Goal: Obtain resource: Download file/media

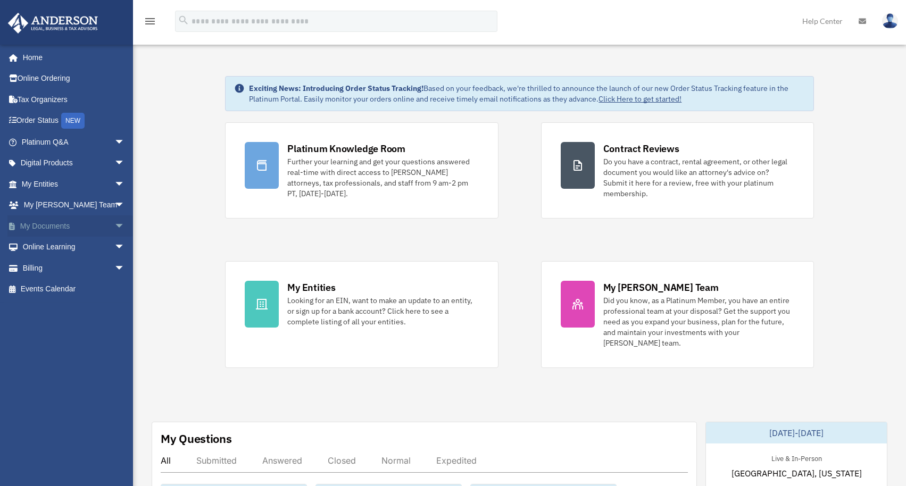
click at [114, 223] on span "arrow_drop_down" at bounding box center [124, 227] width 21 height 22
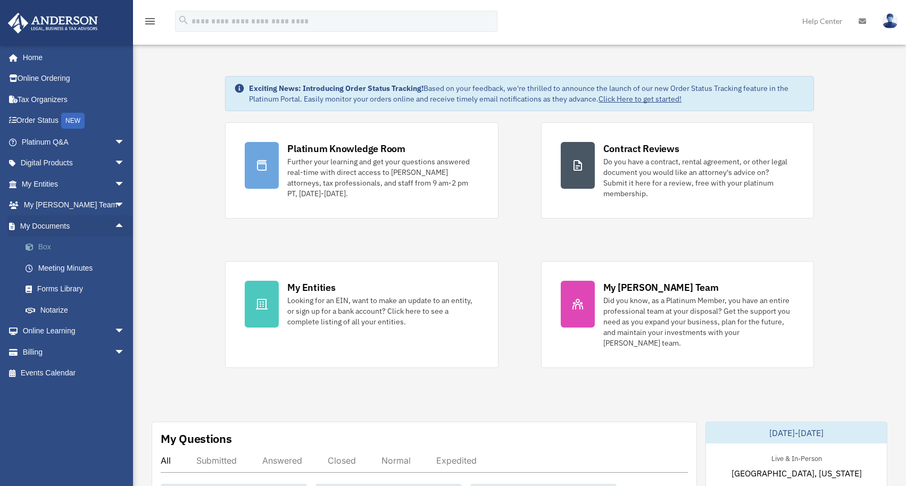
click at [92, 246] on link "Box" at bounding box center [78, 247] width 126 height 21
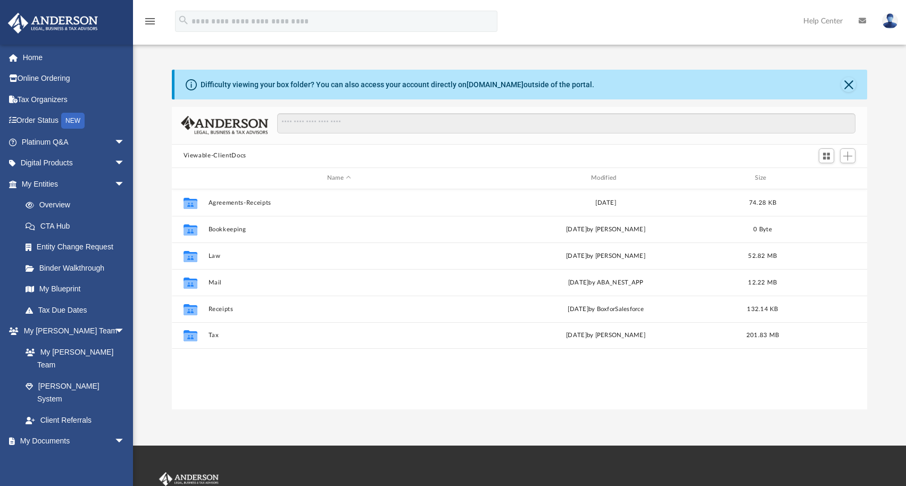
scroll to position [234, 688]
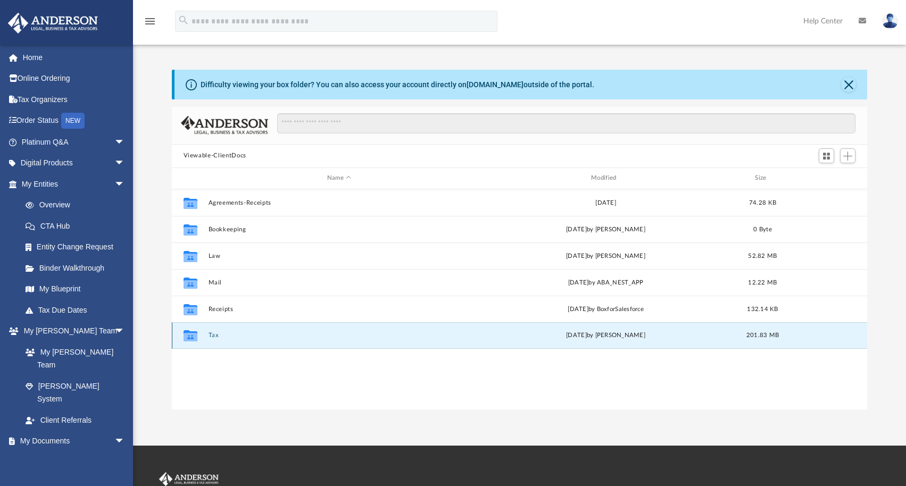
click at [325, 333] on button "Tax" at bounding box center [339, 335] width 262 height 7
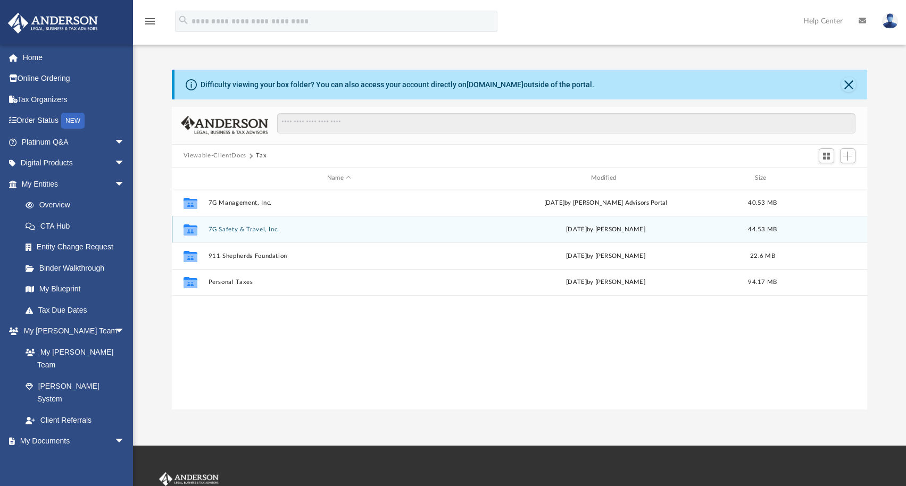
click at [334, 229] on button "7G Safety & Travel, Inc." at bounding box center [339, 229] width 262 height 7
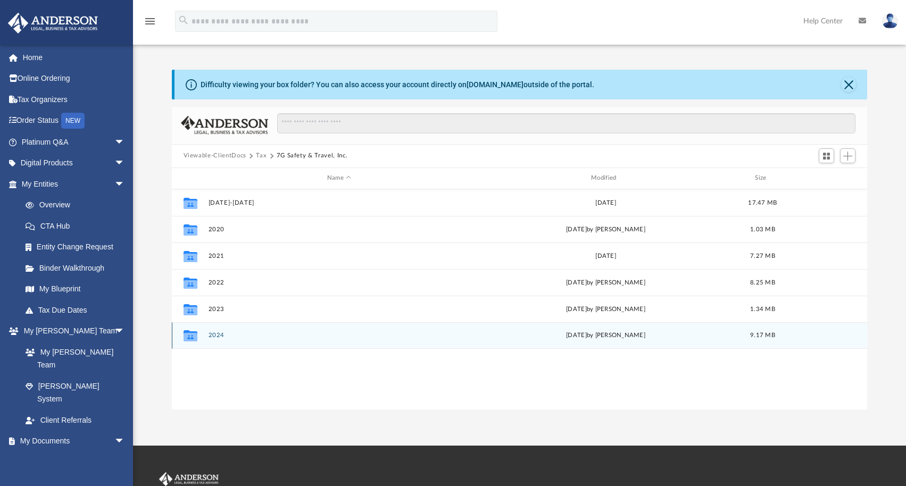
click at [318, 335] on button "2024" at bounding box center [339, 335] width 262 height 7
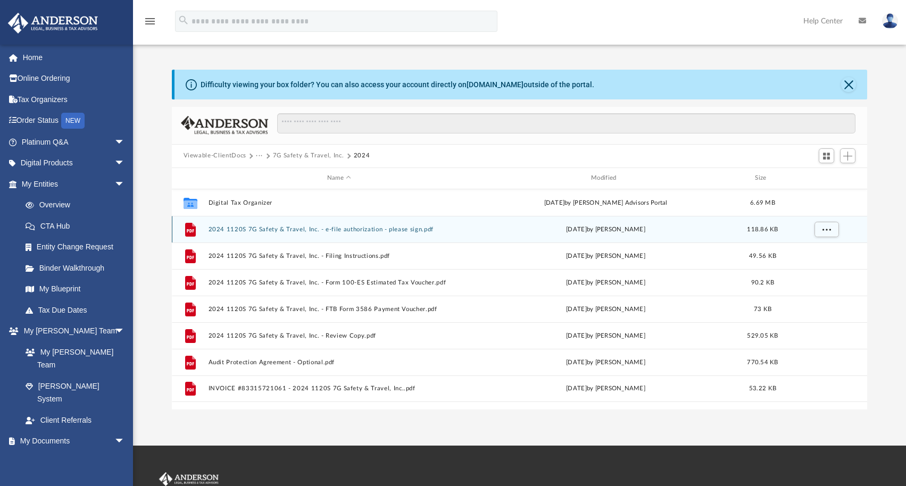
click at [463, 228] on button "2024 1120S 7G Safety & Travel, Inc. - e-file authorization - please sign.pdf" at bounding box center [339, 229] width 262 height 7
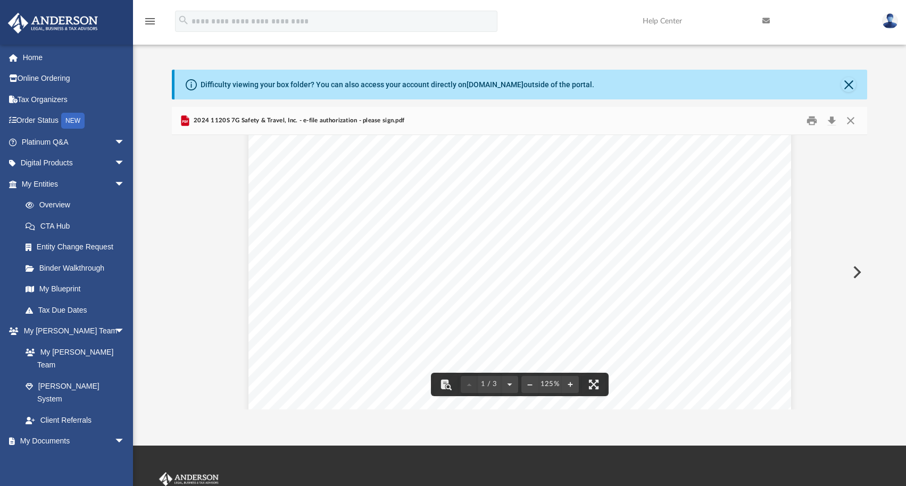
scroll to position [0, 0]
click at [851, 118] on button "Close" at bounding box center [850, 120] width 19 height 16
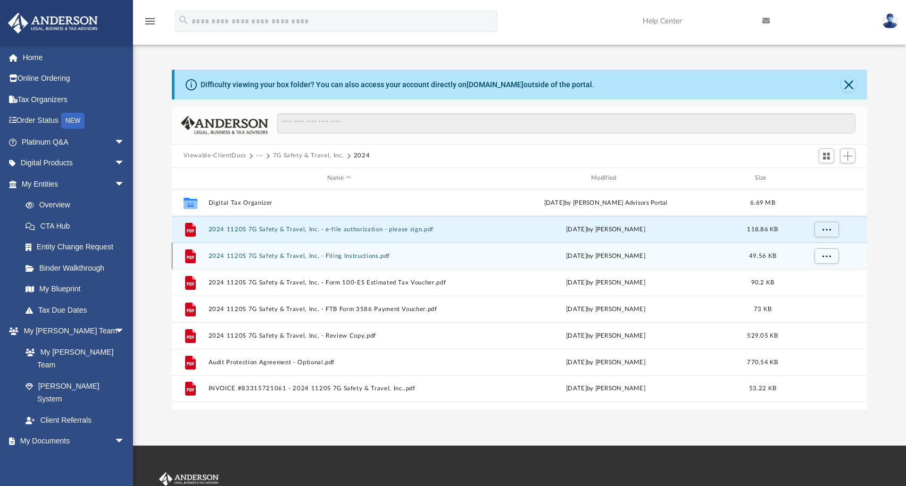
click at [477, 253] on div "yesterday by Alex Price" at bounding box center [606, 256] width 262 height 10
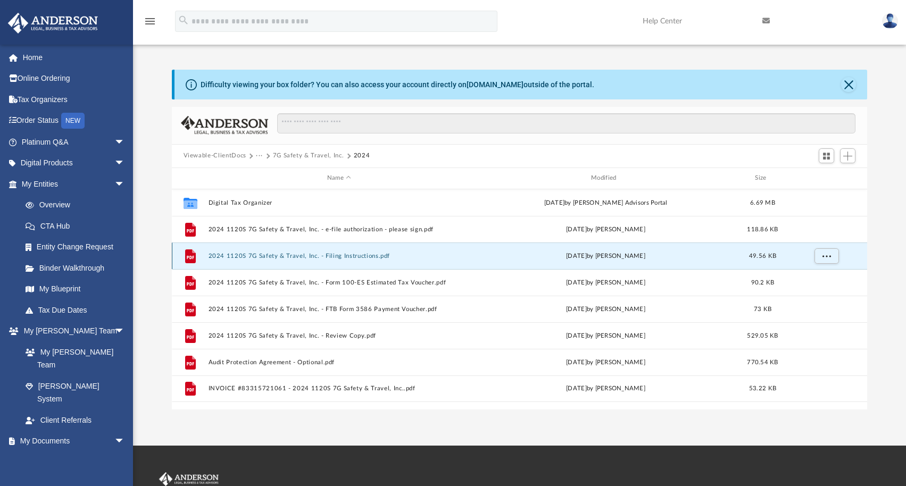
click at [380, 254] on button "2024 1120S 7G Safety & Travel, Inc. - Filing Instructions.pdf" at bounding box center [339, 256] width 262 height 7
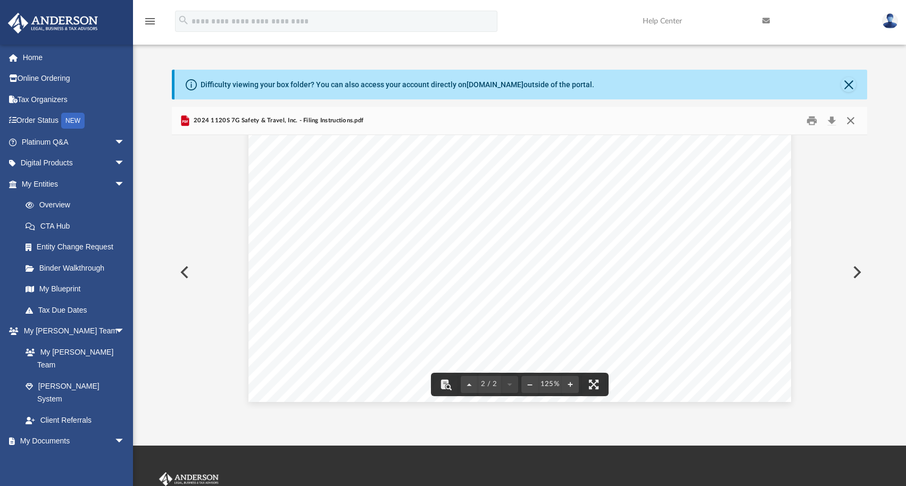
click at [851, 117] on button "Close" at bounding box center [850, 120] width 19 height 16
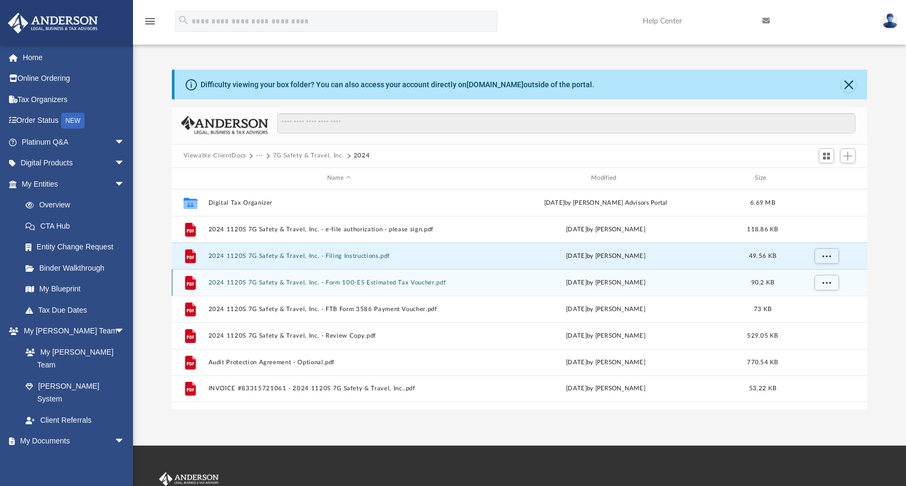
click at [510, 283] on div "yesterday by Alex Price" at bounding box center [606, 283] width 262 height 10
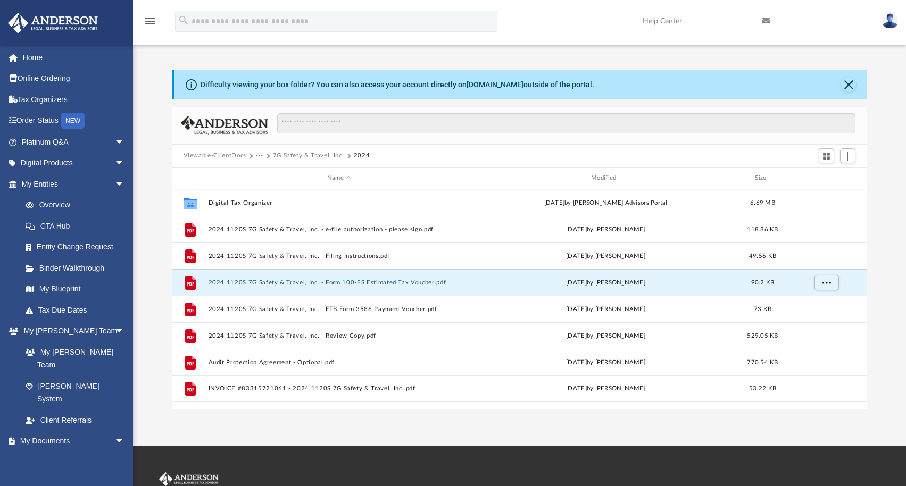
click at [510, 283] on div "yesterday by Alex Price" at bounding box center [606, 283] width 262 height 10
click at [455, 281] on button "2024 1120S 7G Safety & Travel, Inc. - Form 100-ES Estimated Tax Voucher.pdf" at bounding box center [339, 282] width 262 height 7
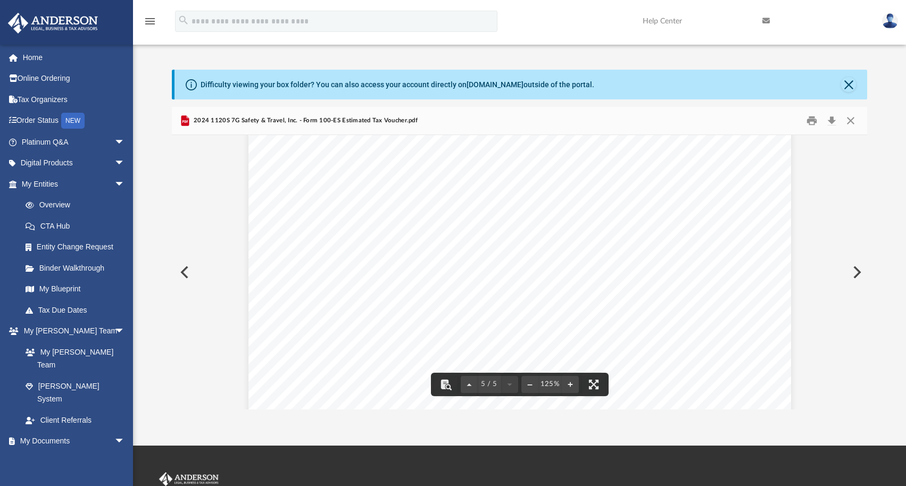
scroll to position [3317, 0]
click at [851, 119] on button "Close" at bounding box center [850, 120] width 19 height 16
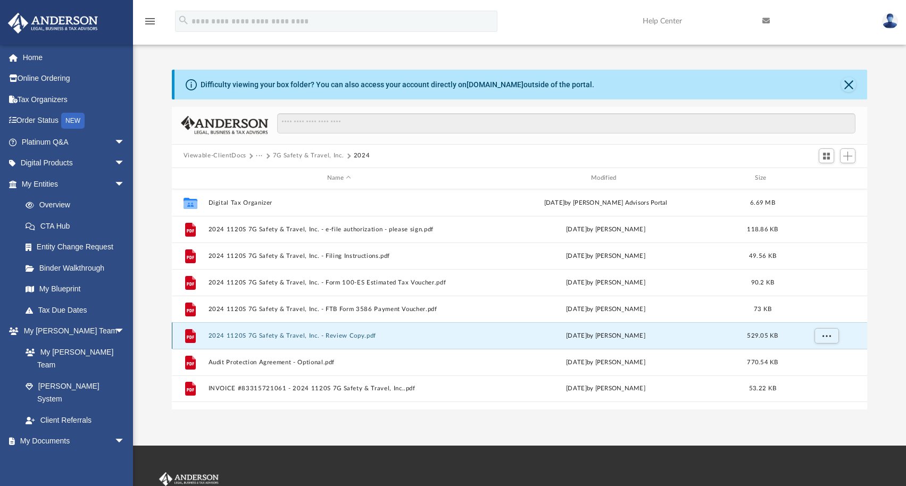
click at [462, 334] on button "2024 1120S 7G Safety & Travel, Inc. - Review Copy.pdf" at bounding box center [339, 336] width 262 height 7
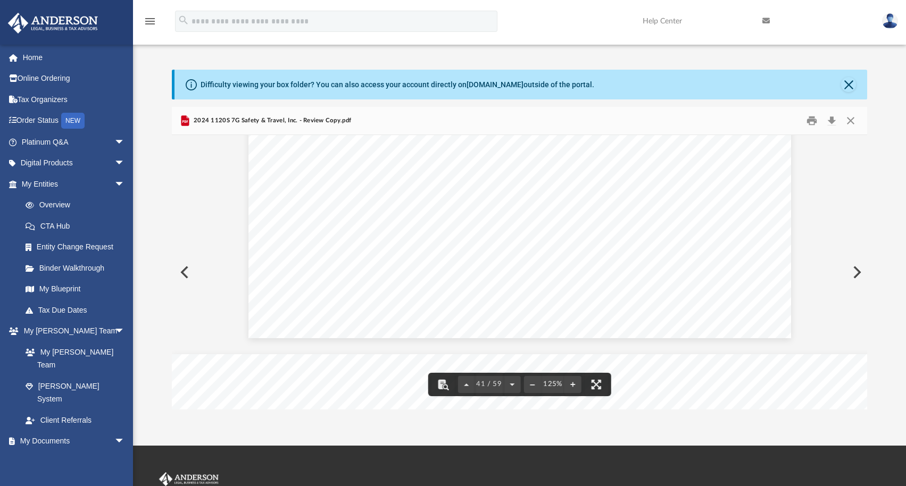
scroll to position [29108, 0]
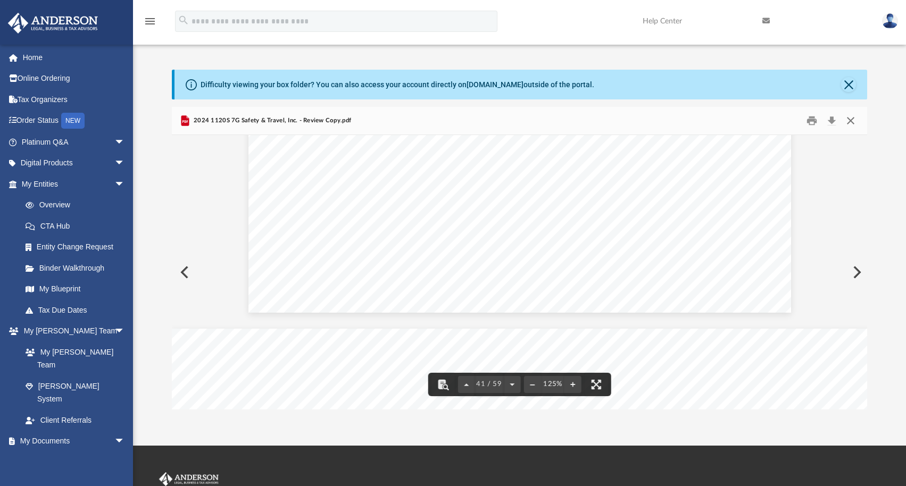
click at [851, 119] on button "Close" at bounding box center [850, 120] width 19 height 16
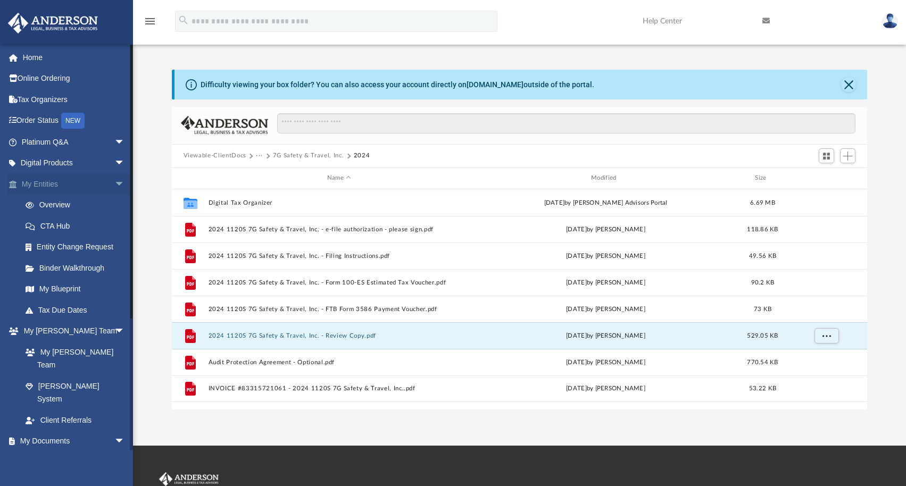
click at [114, 183] on span "arrow_drop_down" at bounding box center [124, 184] width 21 height 22
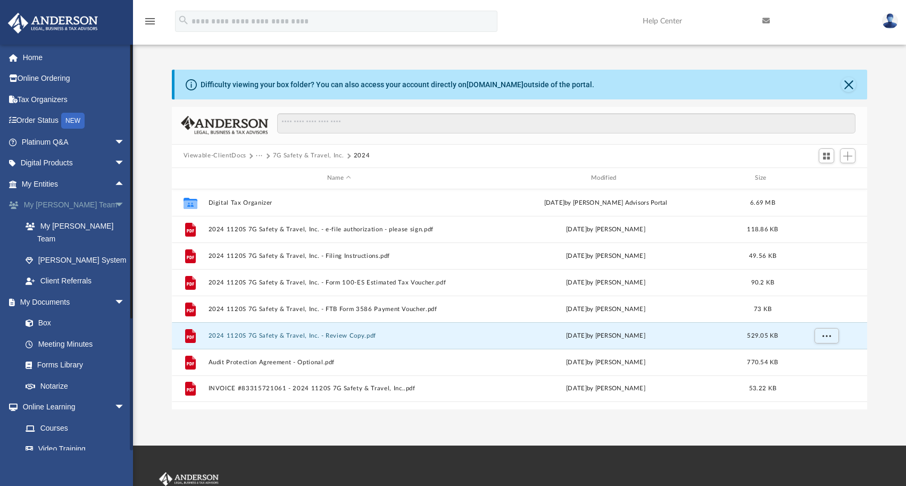
click at [114, 204] on span "arrow_drop_down" at bounding box center [124, 206] width 21 height 22
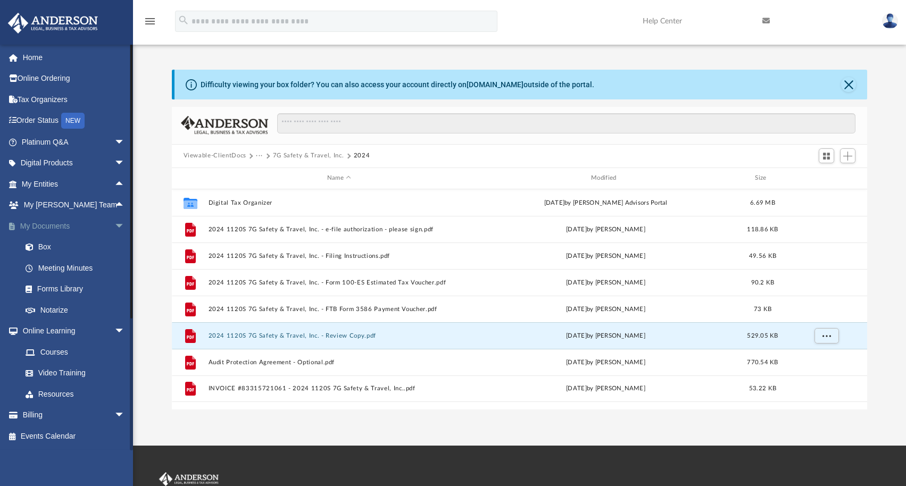
click at [114, 223] on span "arrow_drop_down" at bounding box center [124, 227] width 21 height 22
click at [114, 245] on span "arrow_drop_down" at bounding box center [124, 248] width 21 height 22
